Goal: Find contact information: Find contact information

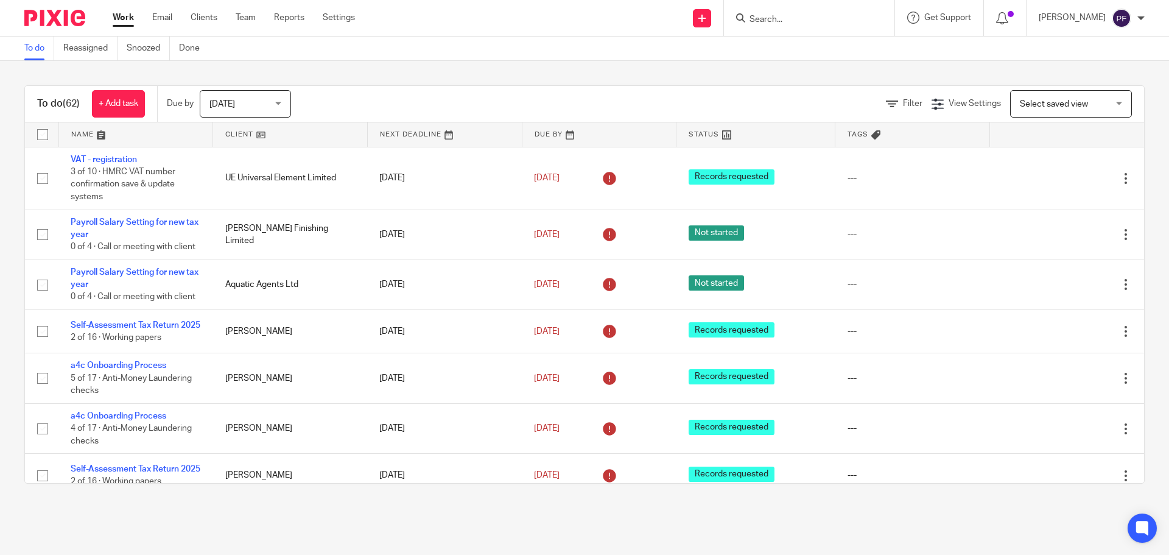
click at [767, 15] on input "Search" at bounding box center [803, 20] width 110 height 11
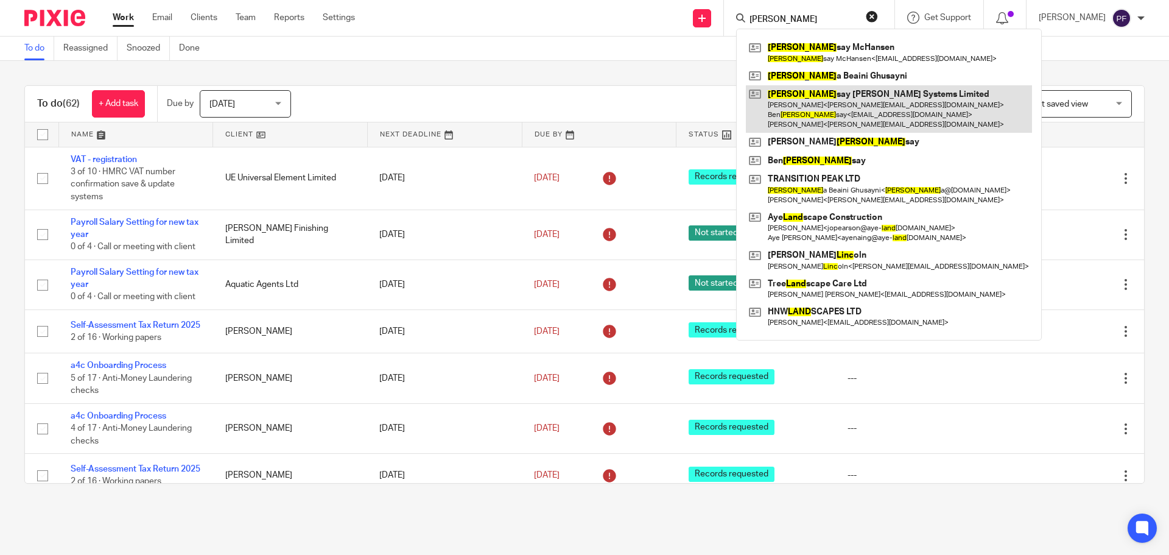
type input "[PERSON_NAME]"
click at [831, 110] on link at bounding box center [889, 109] width 286 height 48
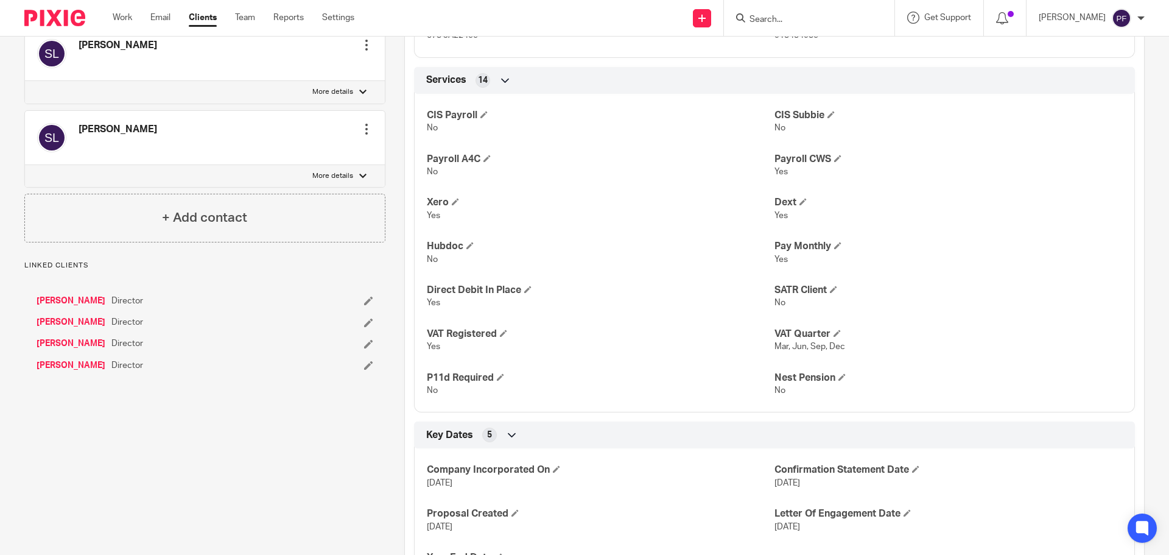
scroll to position [1069, 0]
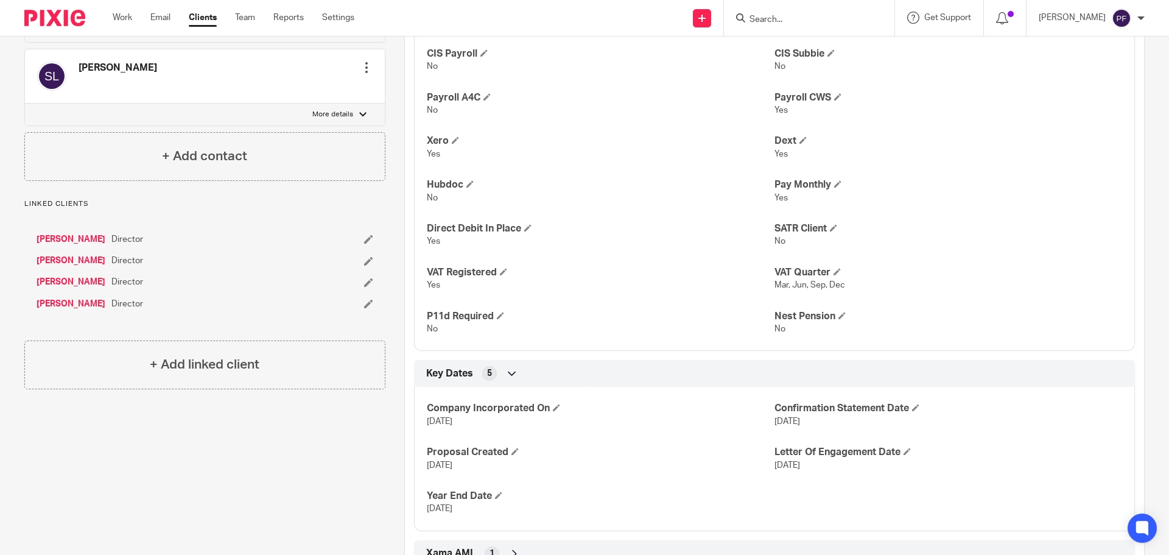
click at [56, 304] on link "[PERSON_NAME]" at bounding box center [71, 304] width 69 height 12
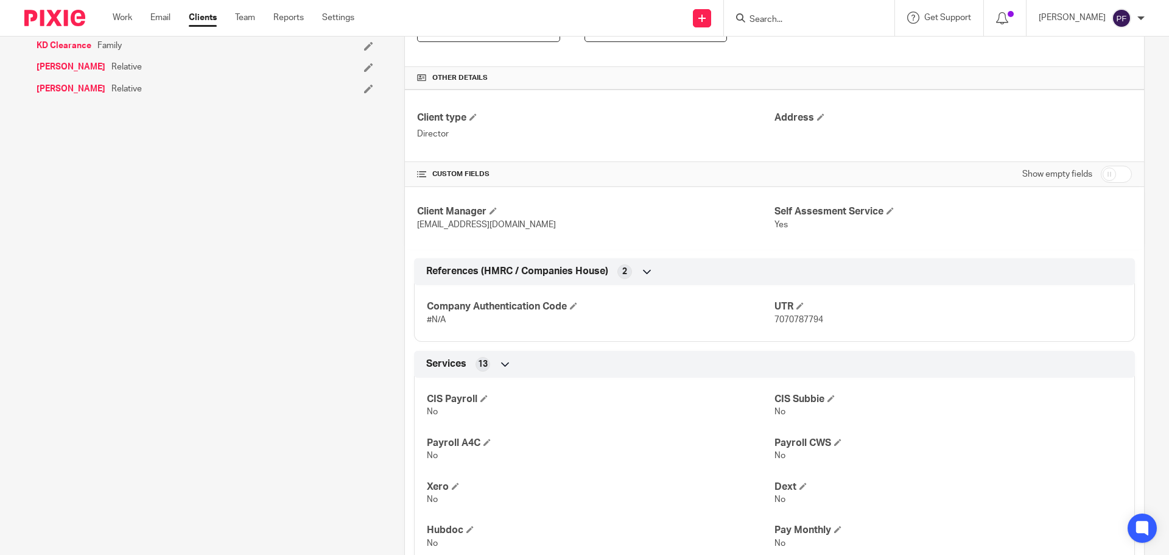
scroll to position [241, 0]
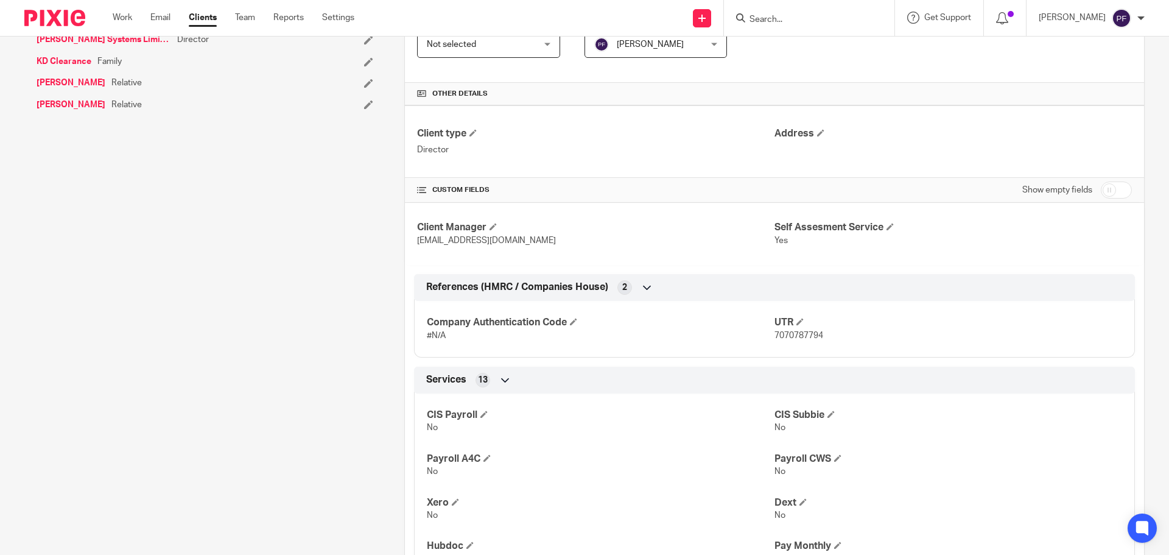
click at [783, 337] on span "7070787794" at bounding box center [799, 335] width 49 height 9
copy span "7070787794"
click at [654, 247] on p "pasan@a4cgroup.co.uk" at bounding box center [595, 240] width 357 height 12
click at [792, 24] on input "Search" at bounding box center [803, 20] width 110 height 11
